Goal: Contribute content

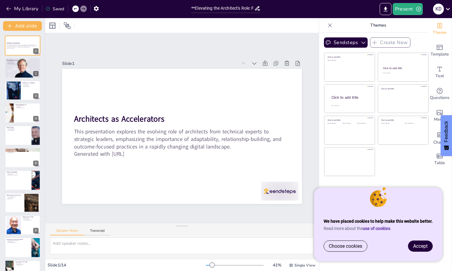
click at [422, 246] on span "Accept" at bounding box center [420, 246] width 14 height 6
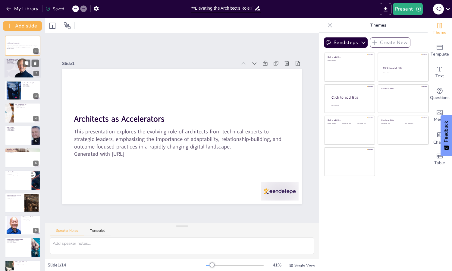
click at [17, 67] on div at bounding box center [23, 68] width 36 height 21
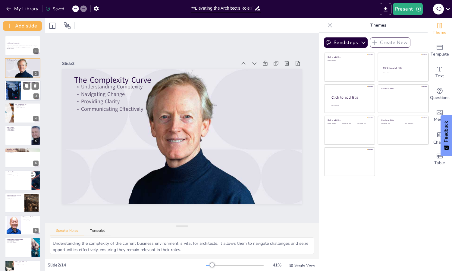
click at [18, 92] on div at bounding box center [13, 90] width 29 height 18
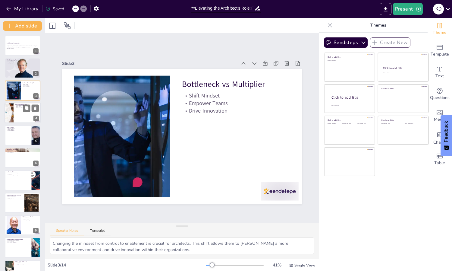
click at [21, 115] on div at bounding box center [23, 113] width 36 height 21
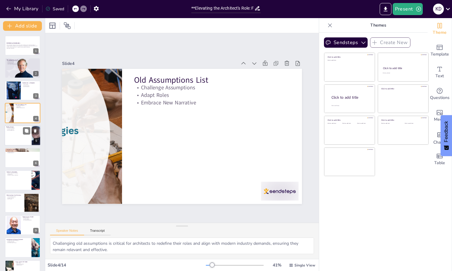
click at [20, 138] on div at bounding box center [23, 135] width 36 height 21
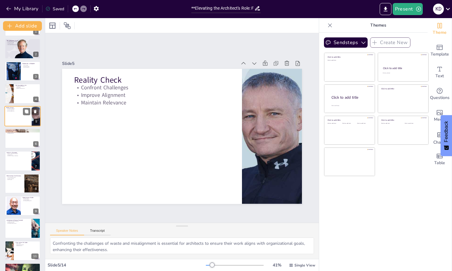
scroll to position [20, 0]
click at [20, 141] on div at bounding box center [23, 138] width 36 height 21
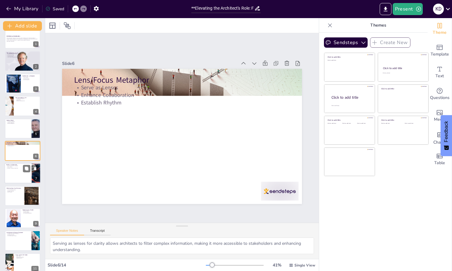
click at [20, 173] on div at bounding box center [23, 173] width 36 height 21
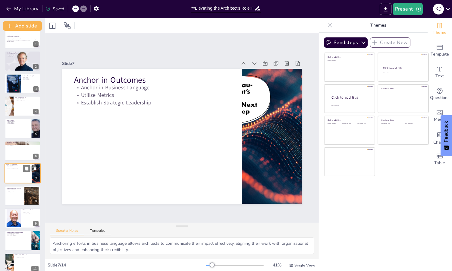
scroll to position [29, 0]
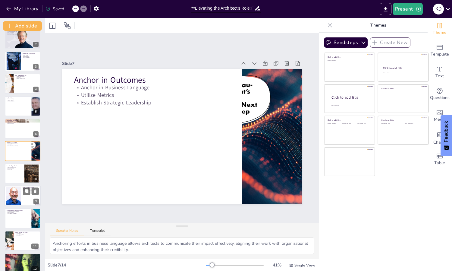
click at [24, 200] on div at bounding box center [23, 195] width 36 height 21
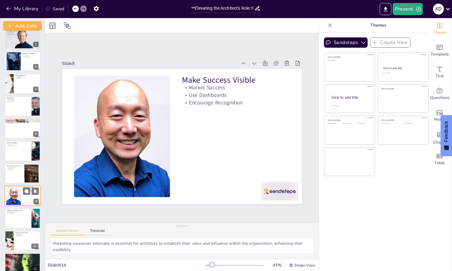
scroll to position [74, 0]
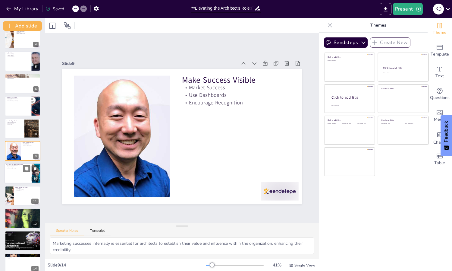
click at [18, 174] on div at bounding box center [23, 173] width 36 height 21
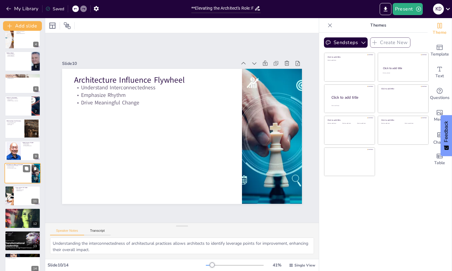
scroll to position [81, 0]
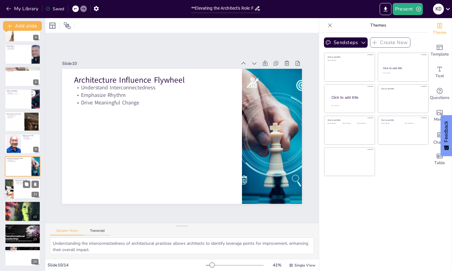
click at [21, 191] on div at bounding box center [23, 189] width 36 height 21
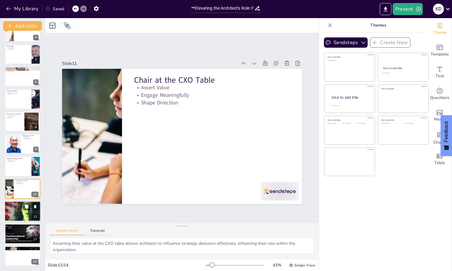
click at [20, 212] on div at bounding box center [23, 211] width 36 height 24
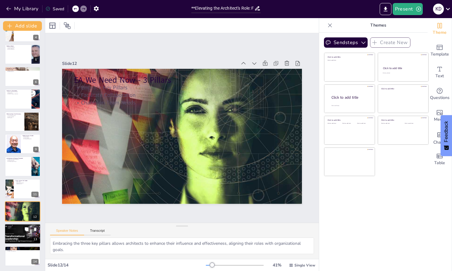
click at [19, 231] on div at bounding box center [23, 233] width 40 height 21
type textarea "Recognizing that architects shape futures emphasizes the importance of their ro…"
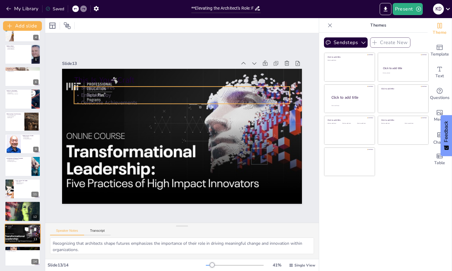
scroll to position [0, 0]
